Goal: Check status: Check status

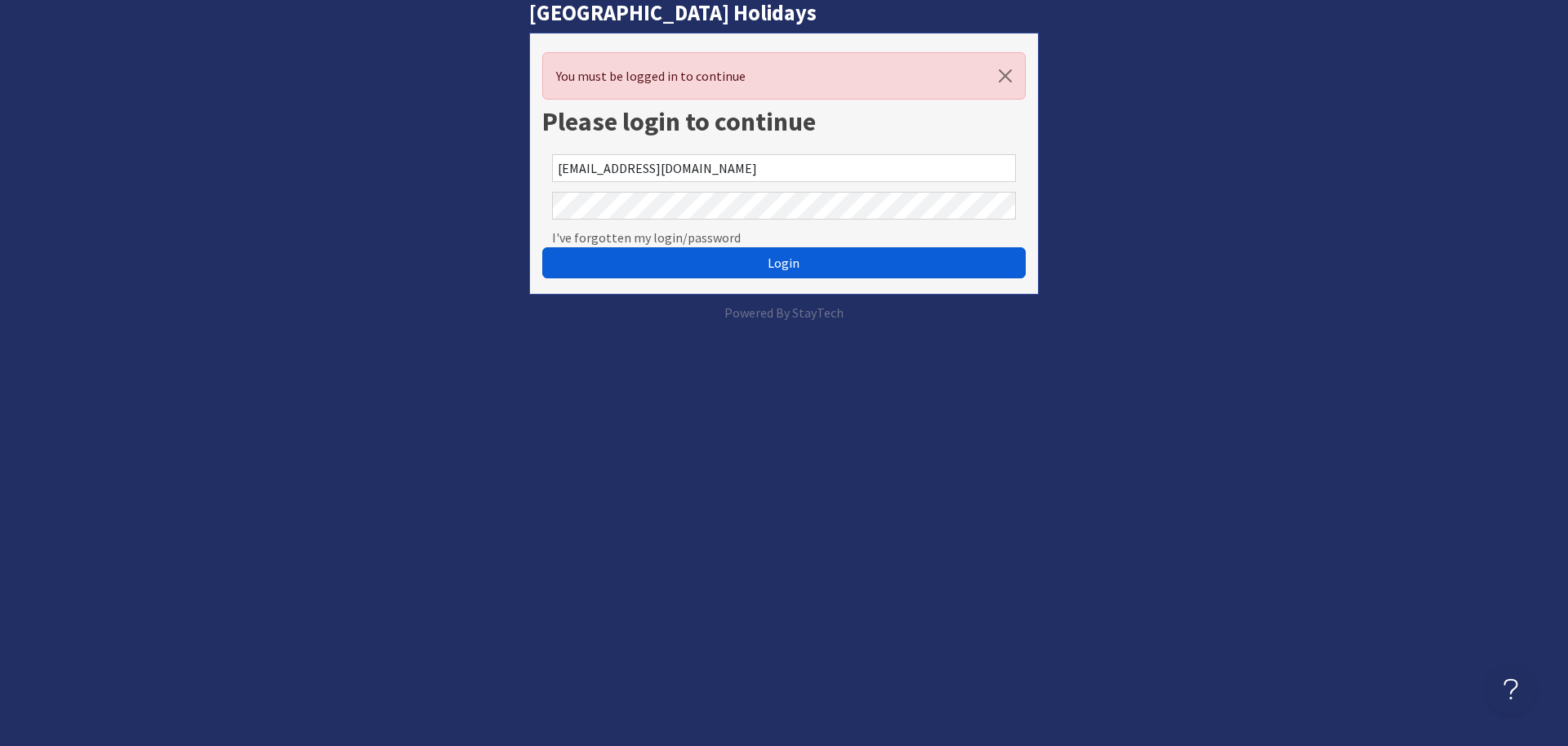
click at [722, 254] on button "Login" at bounding box center [783, 263] width 483 height 31
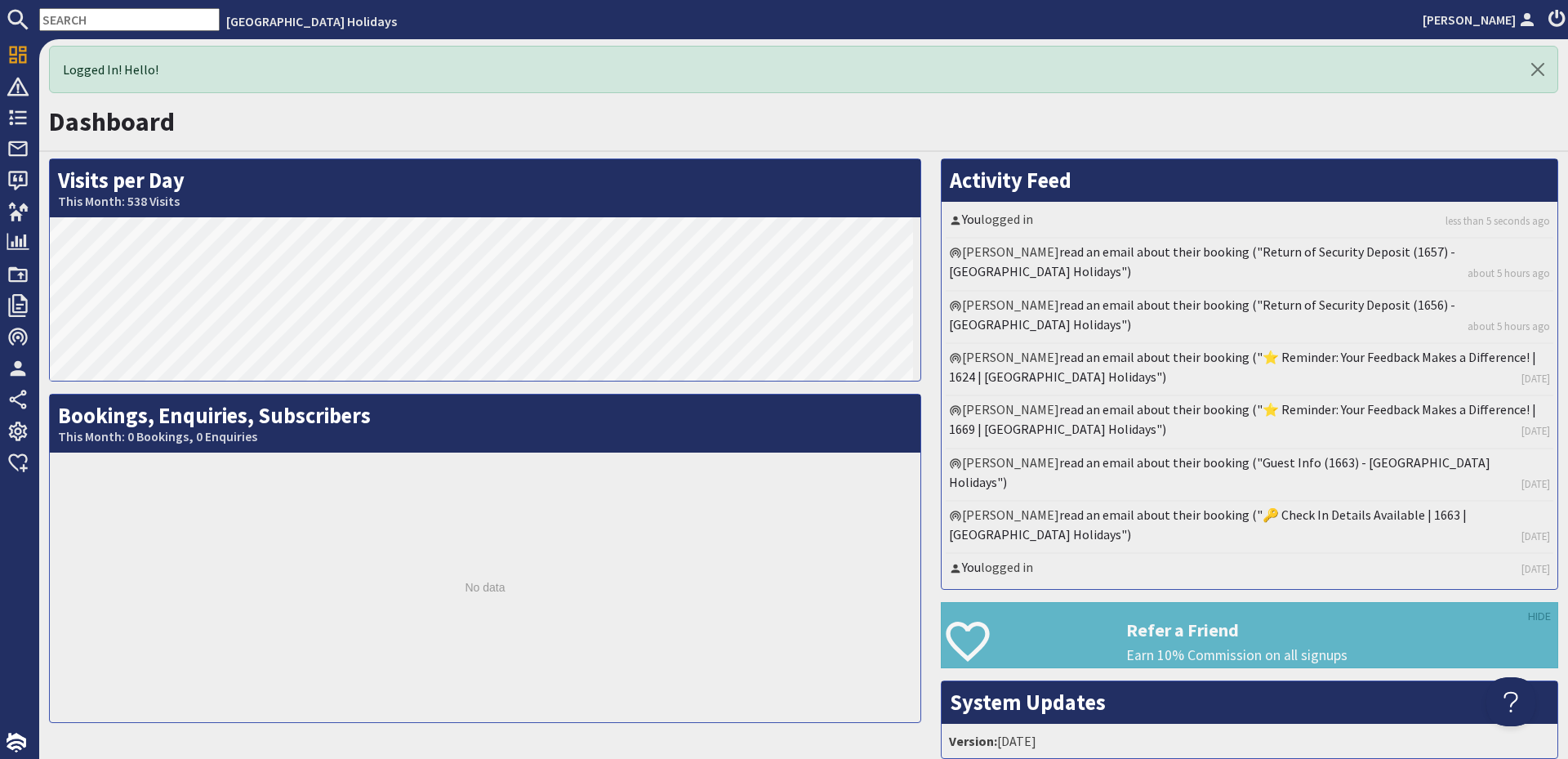
click at [160, 22] on input "text" at bounding box center [129, 19] width 180 height 23
paste input "1624"
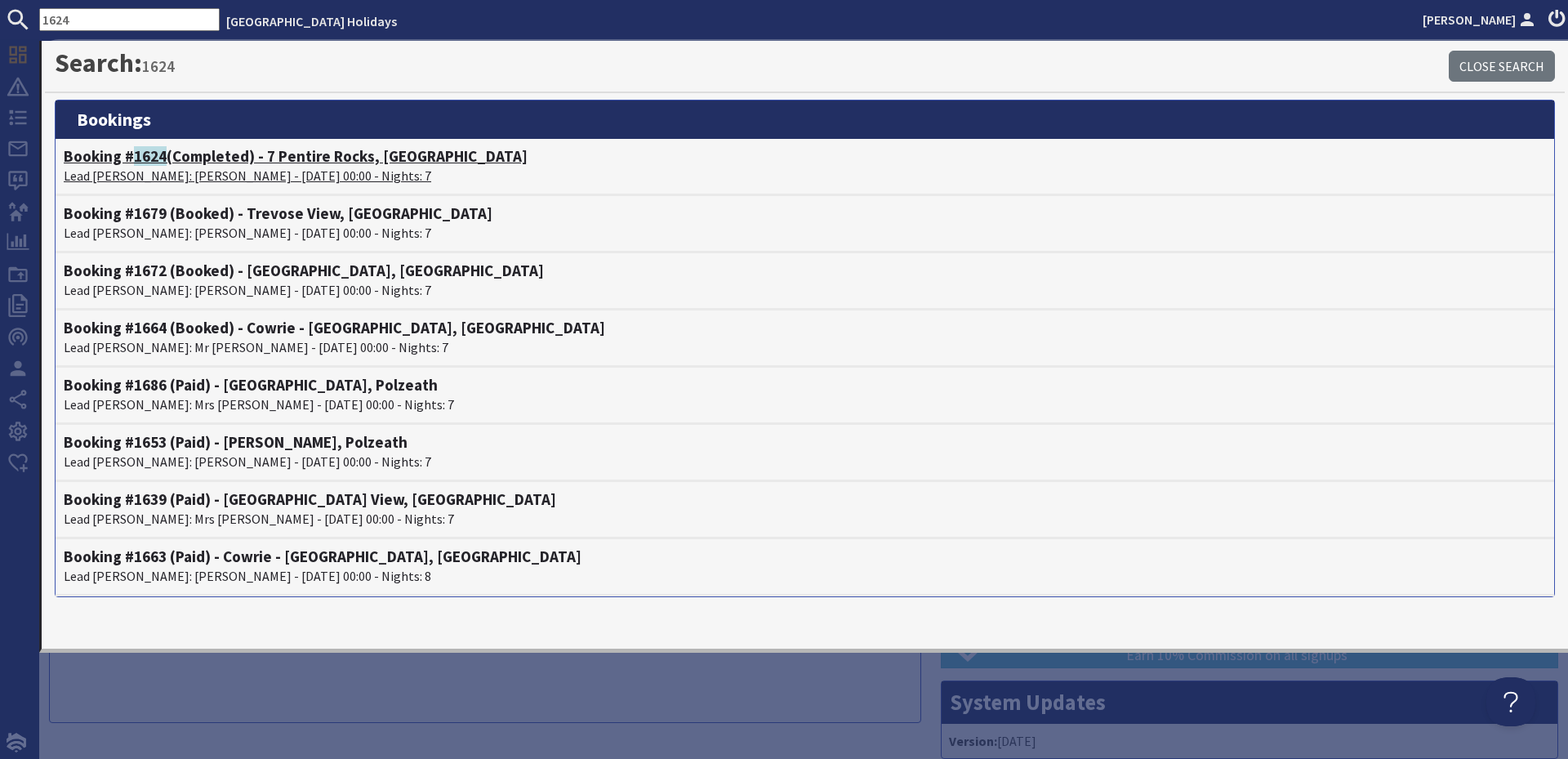
type input "1624"
click at [241, 155] on h4 "Booking # 1624 (Completed) - 7 Pentire Rocks, [GEOGRAPHIC_DATA]" at bounding box center [805, 157] width 1482 height 19
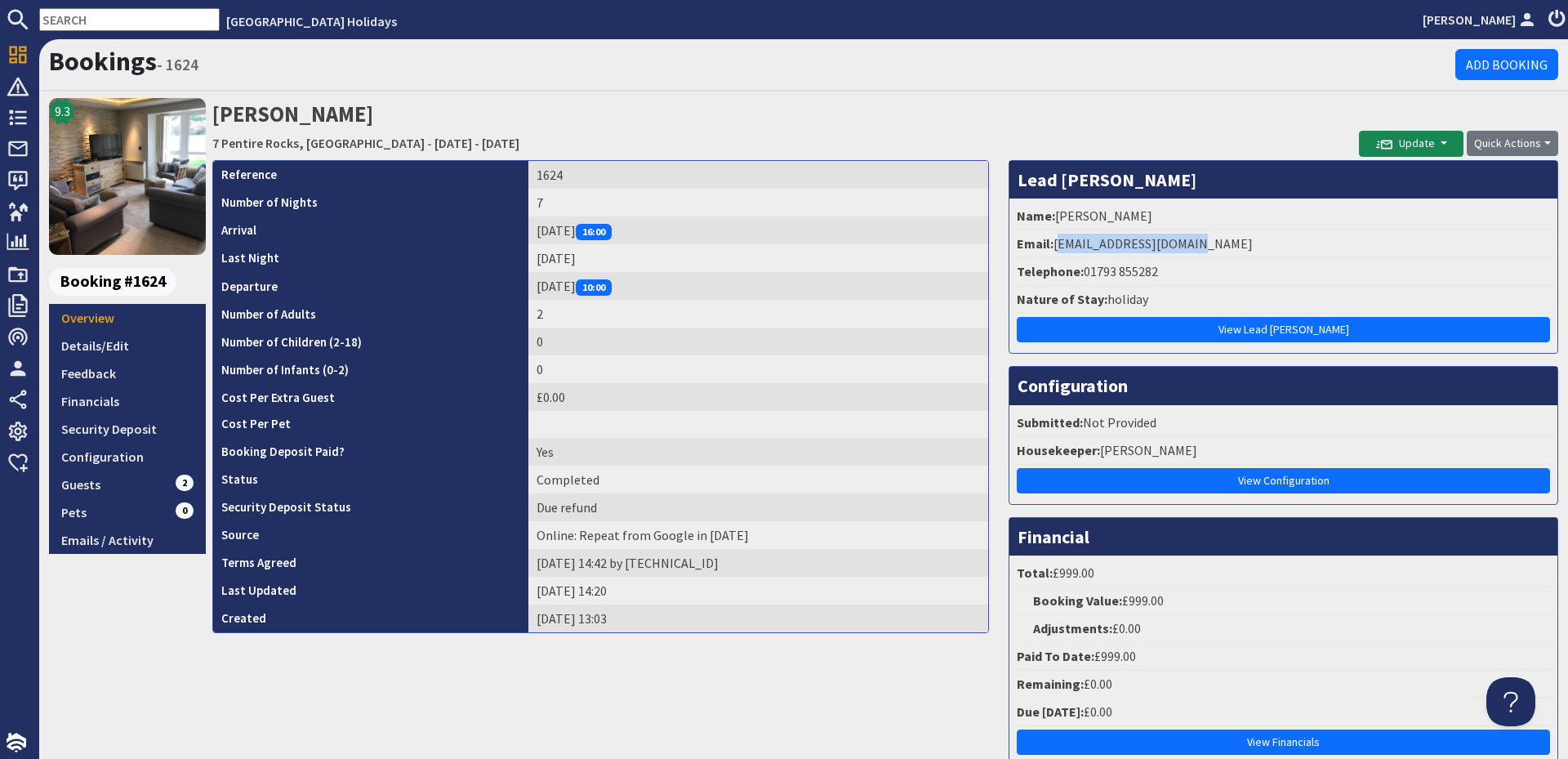
drag, startPoint x: 1194, startPoint y: 243, endPoint x: 1050, endPoint y: 249, distance: 144.1
click at [1050, 249] on li "Email: [EMAIL_ADDRESS][DOMAIN_NAME]" at bounding box center [1283, 244] width 540 height 28
copy li "[EMAIL_ADDRESS][DOMAIN_NAME]"
drag, startPoint x: 659, startPoint y: 627, endPoint x: 221, endPoint y: 180, distance: 625.8
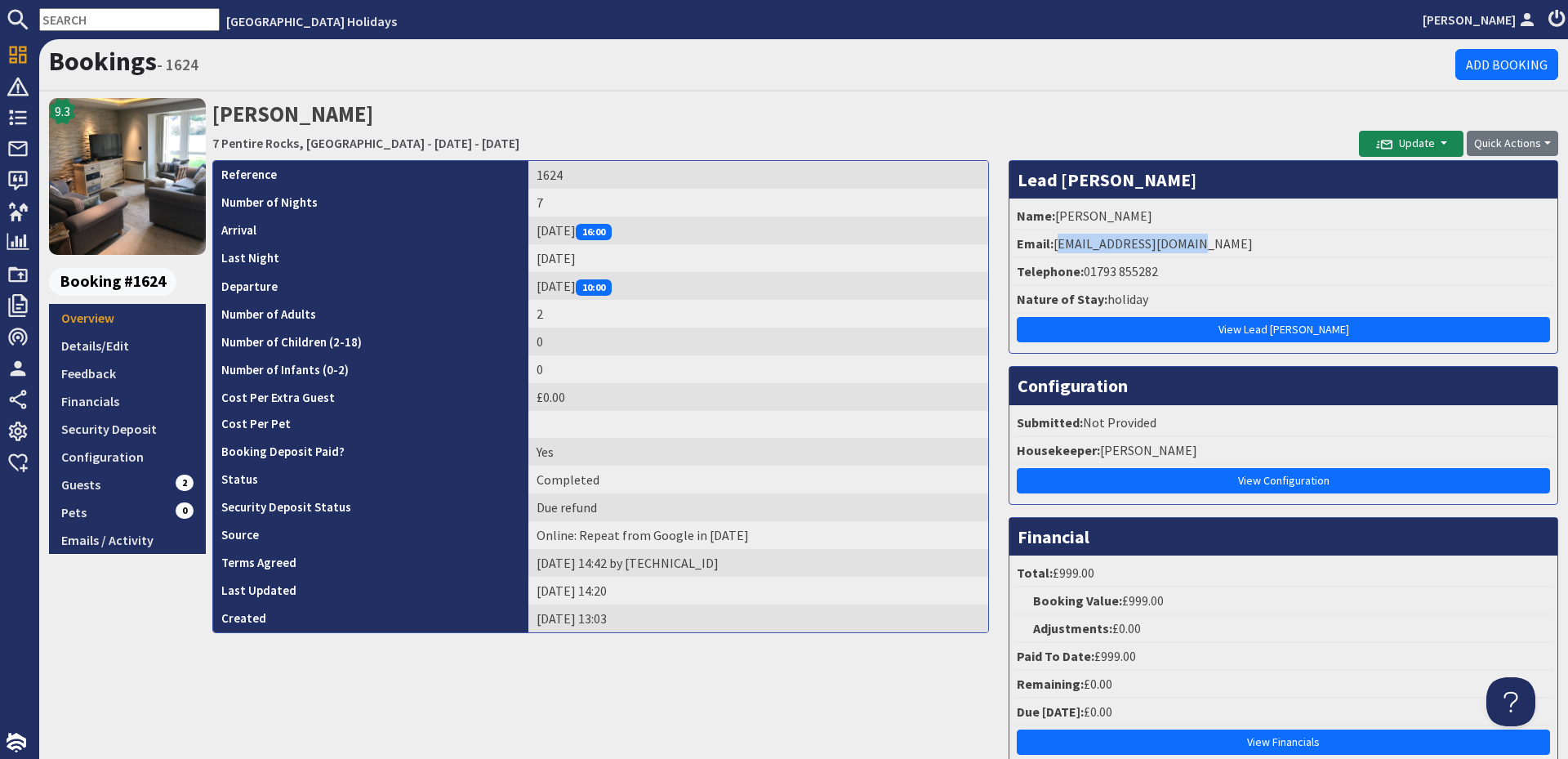
click at [221, 180] on tbody "Reference 1624 Number of Nights 7 Arrival [DATE] 16:00 Last Night [DATE] Depart…" at bounding box center [600, 396] width 775 height 471
drag, startPoint x: 221, startPoint y: 180, endPoint x: 413, endPoint y: 225, distance: 197.2
click at [413, 225] on th "Arrival" at bounding box center [370, 230] width 315 height 28
